Goal: Transaction & Acquisition: Book appointment/travel/reservation

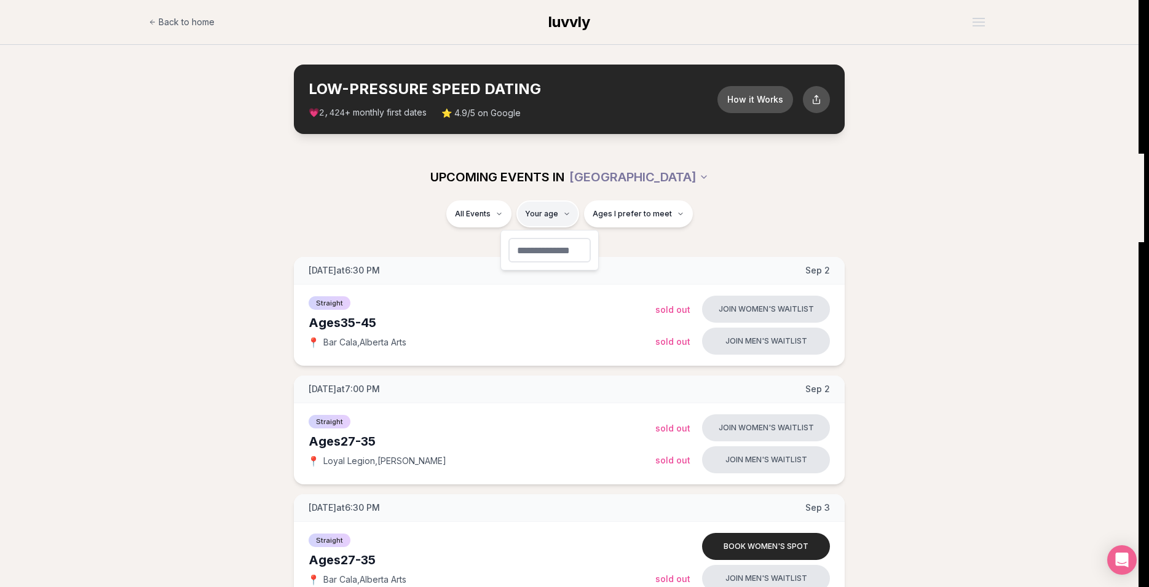
type input "**"
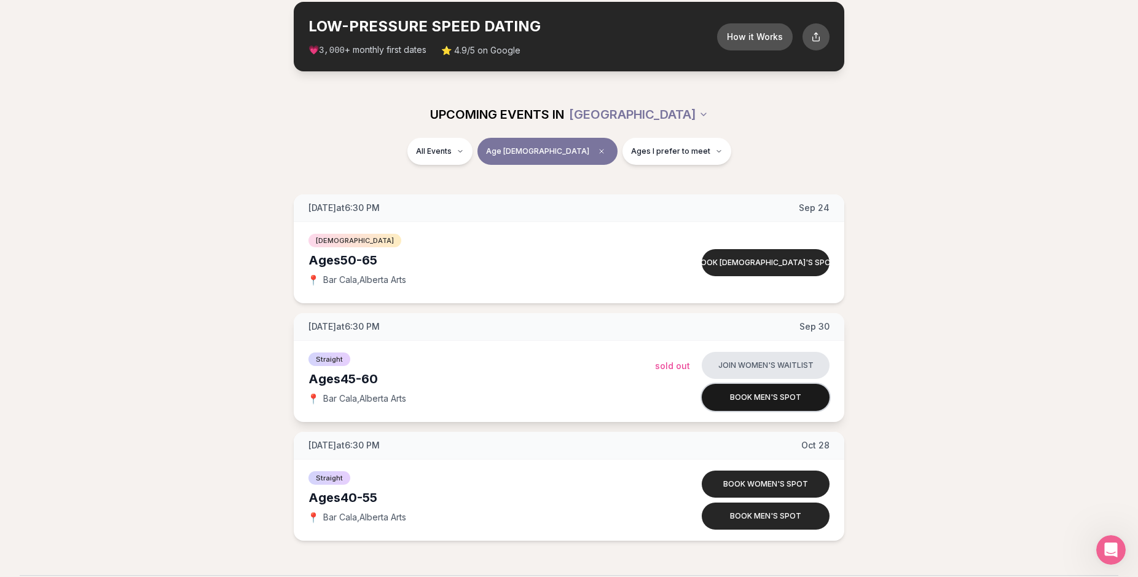
click at [746, 401] on button "Book men's spot" at bounding box center [766, 397] width 128 height 27
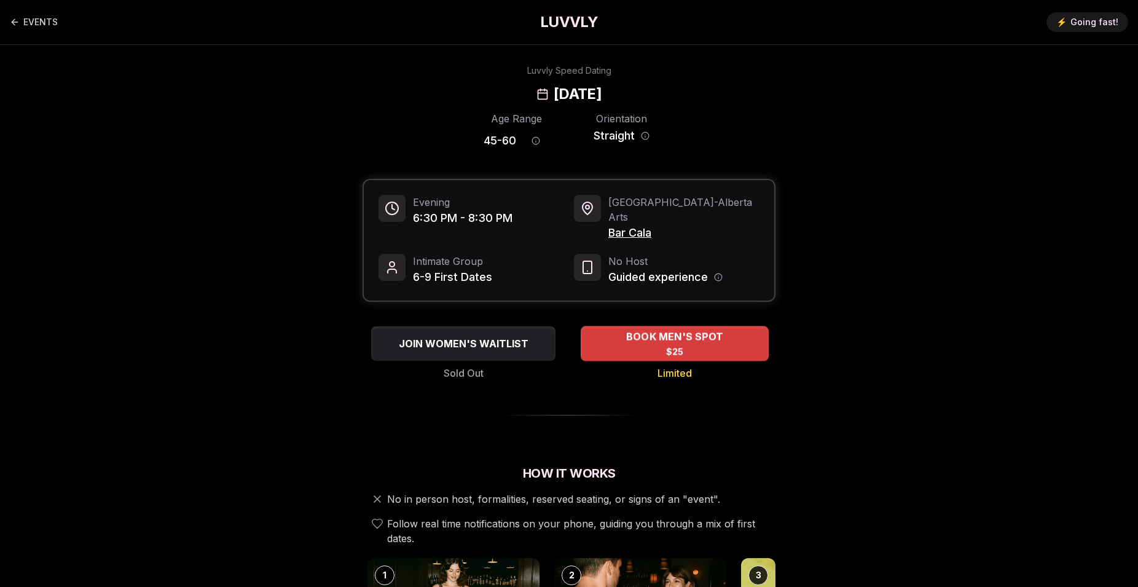
click at [664, 331] on div "BOOK MEN'S SPOT $25" at bounding box center [675, 343] width 188 height 34
